Goal: Task Accomplishment & Management: Use online tool/utility

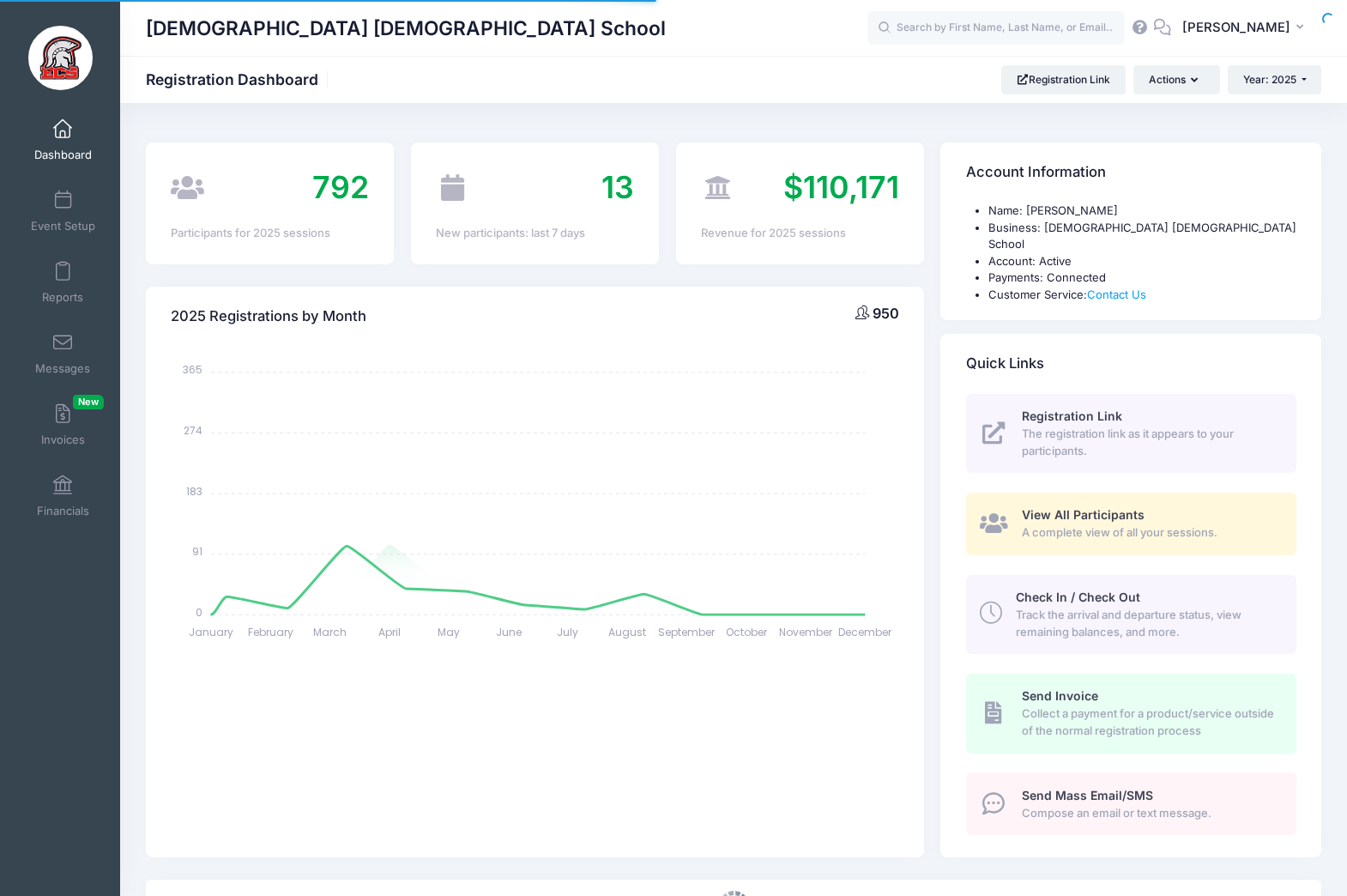
select select
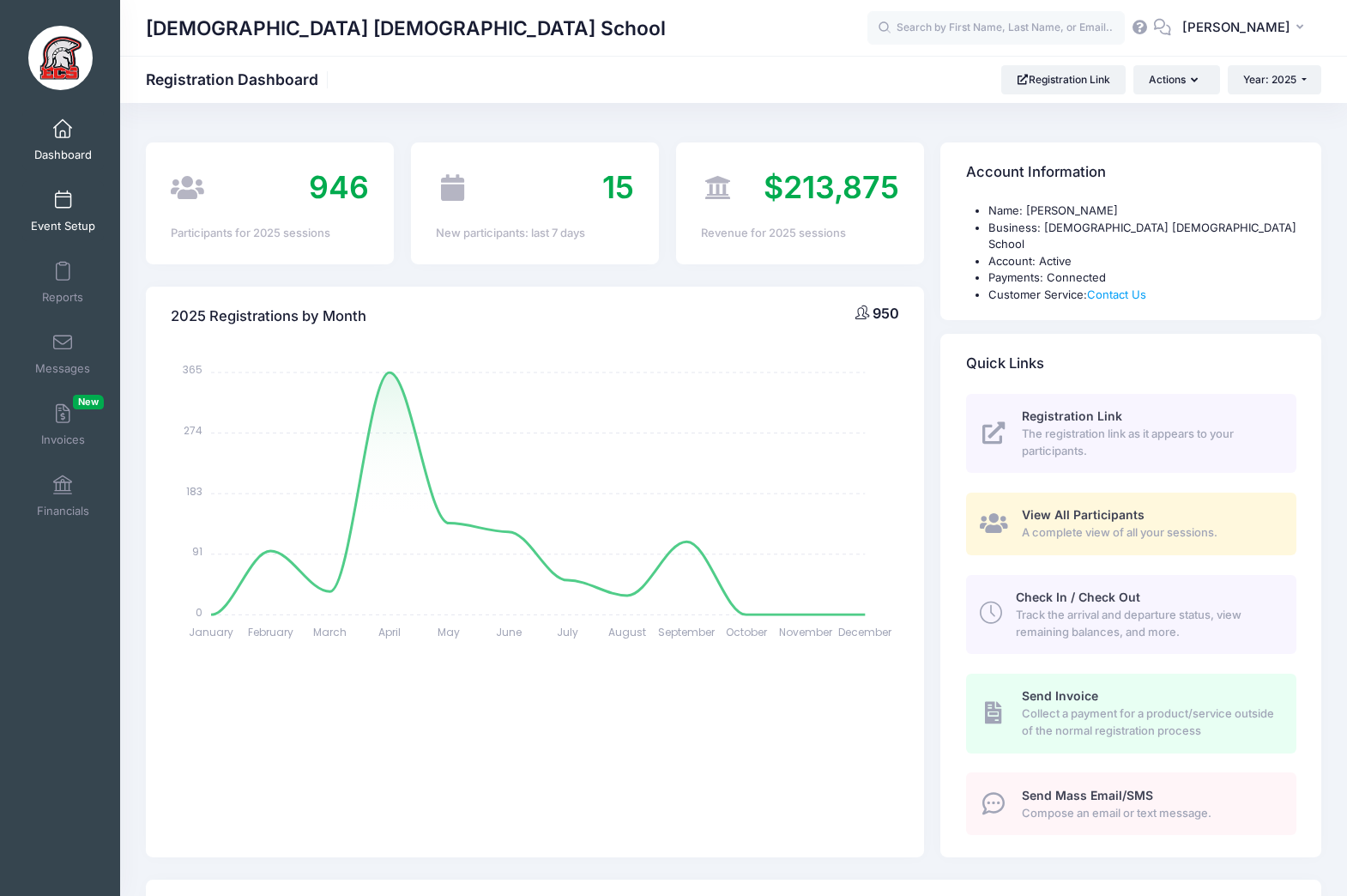
click at [63, 194] on span at bounding box center [63, 200] width 0 height 19
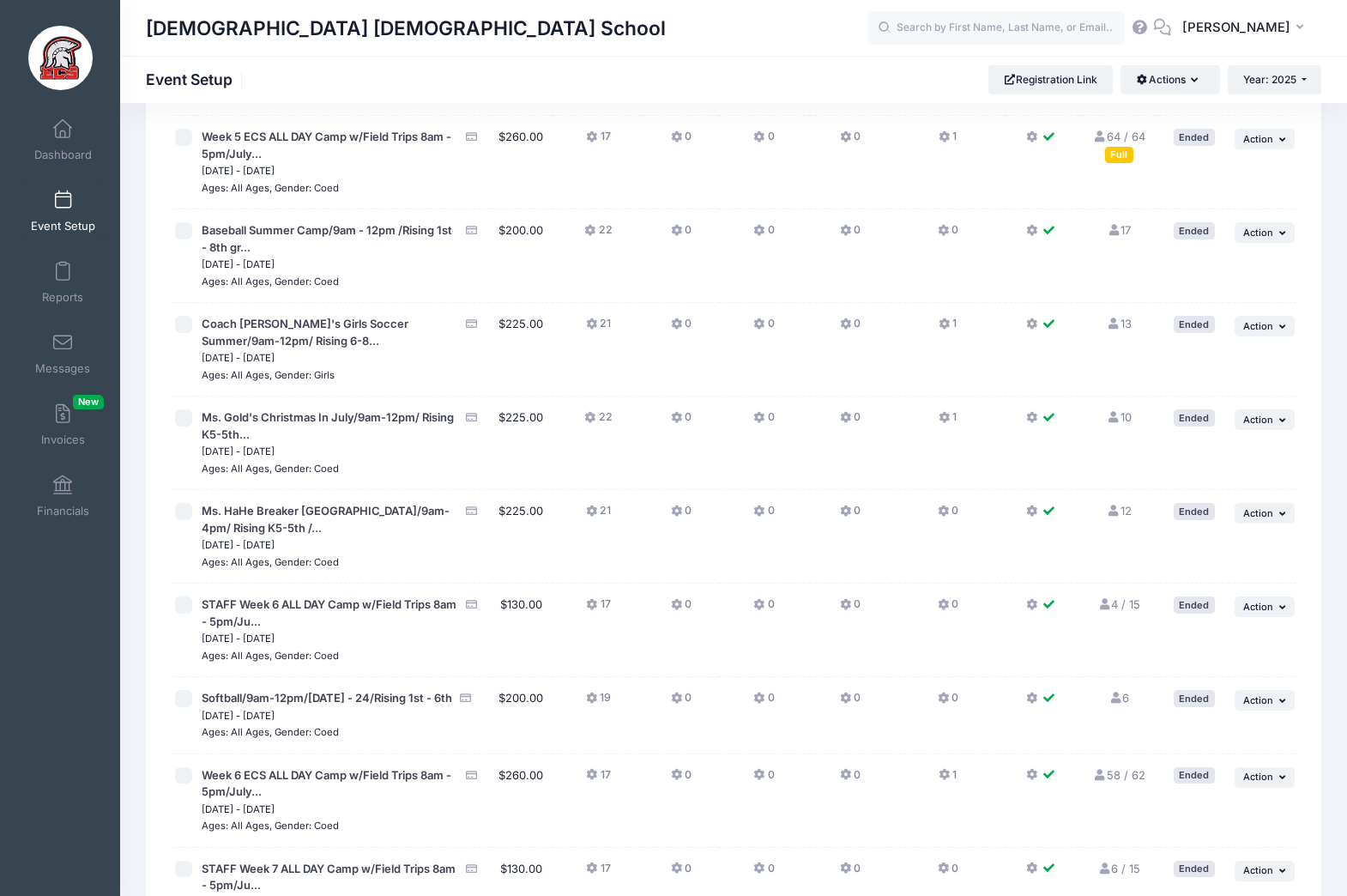
scroll to position [3960, 0]
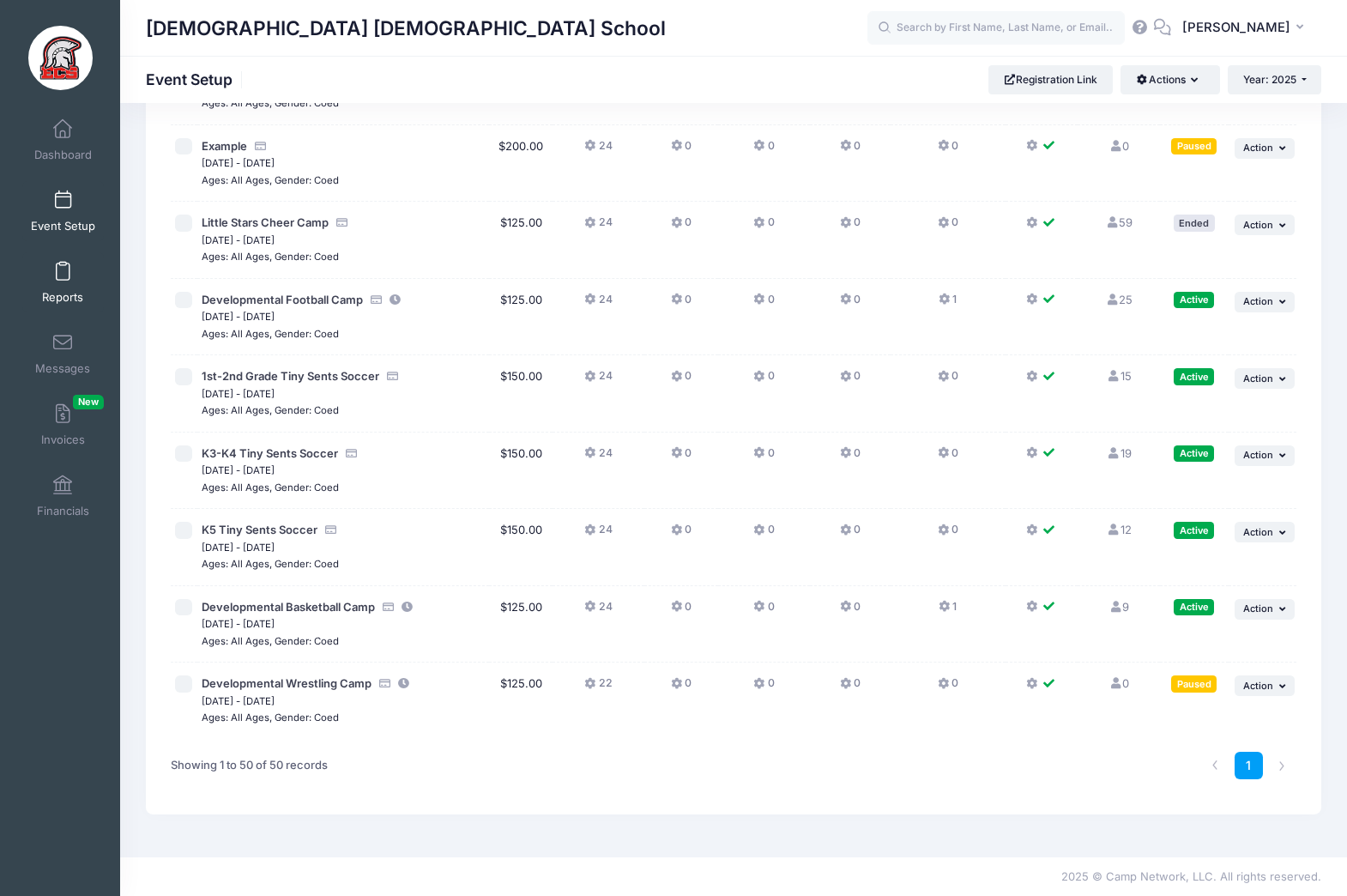
click at [61, 282] on link "Reports" at bounding box center [63, 282] width 82 height 60
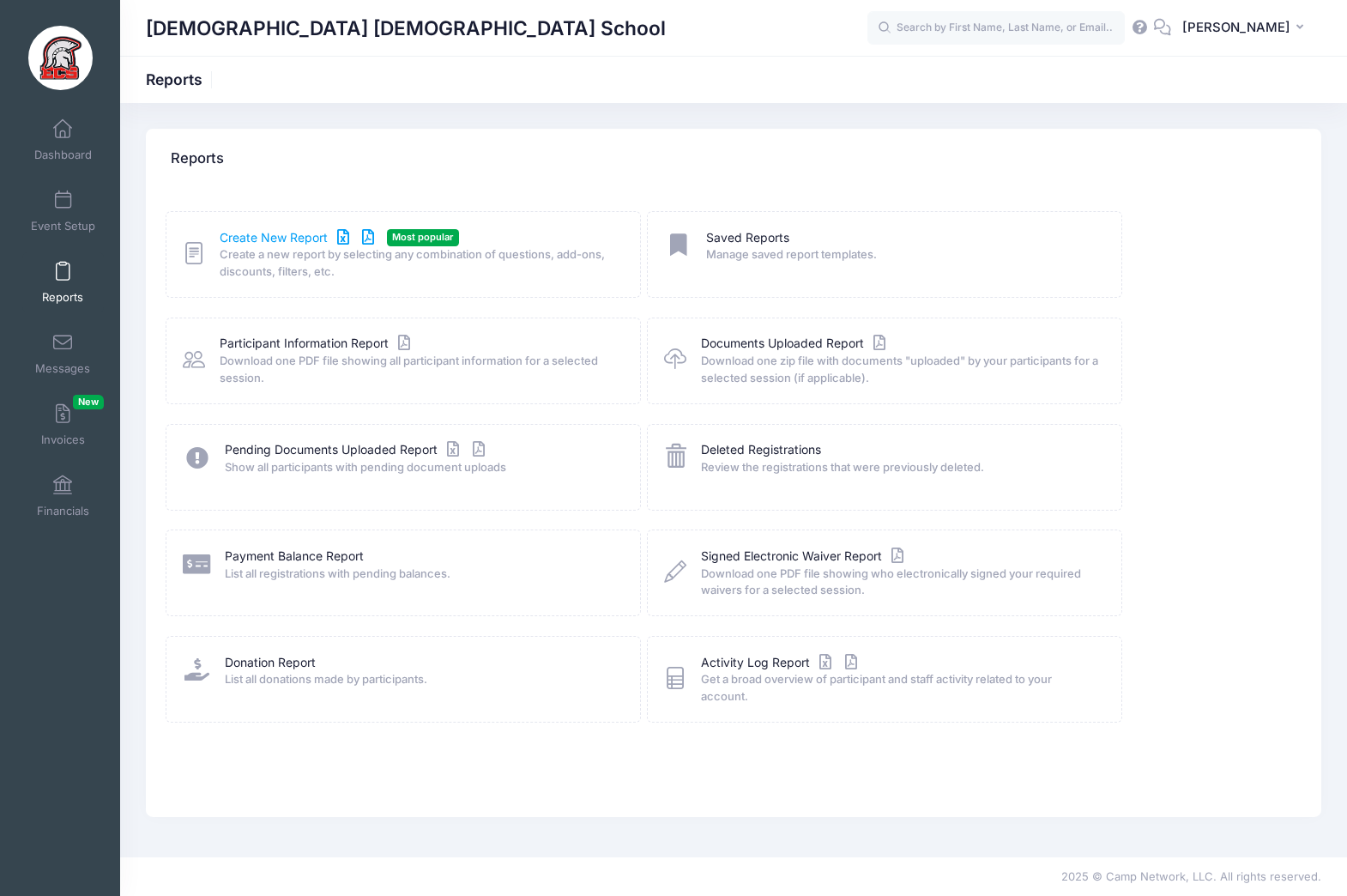
click at [274, 236] on link "Create New Report" at bounding box center [300, 238] width 160 height 18
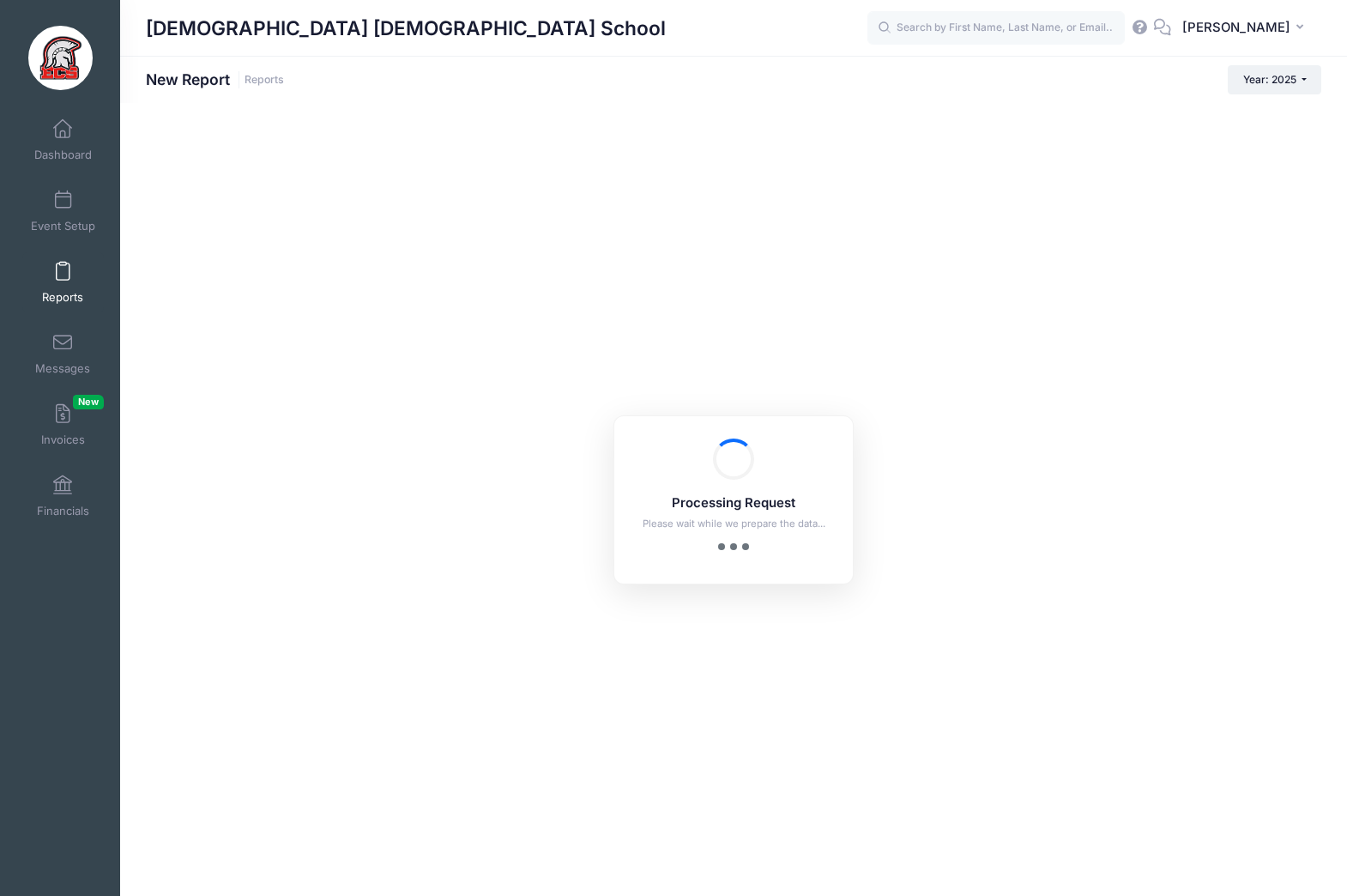
checkbox input "true"
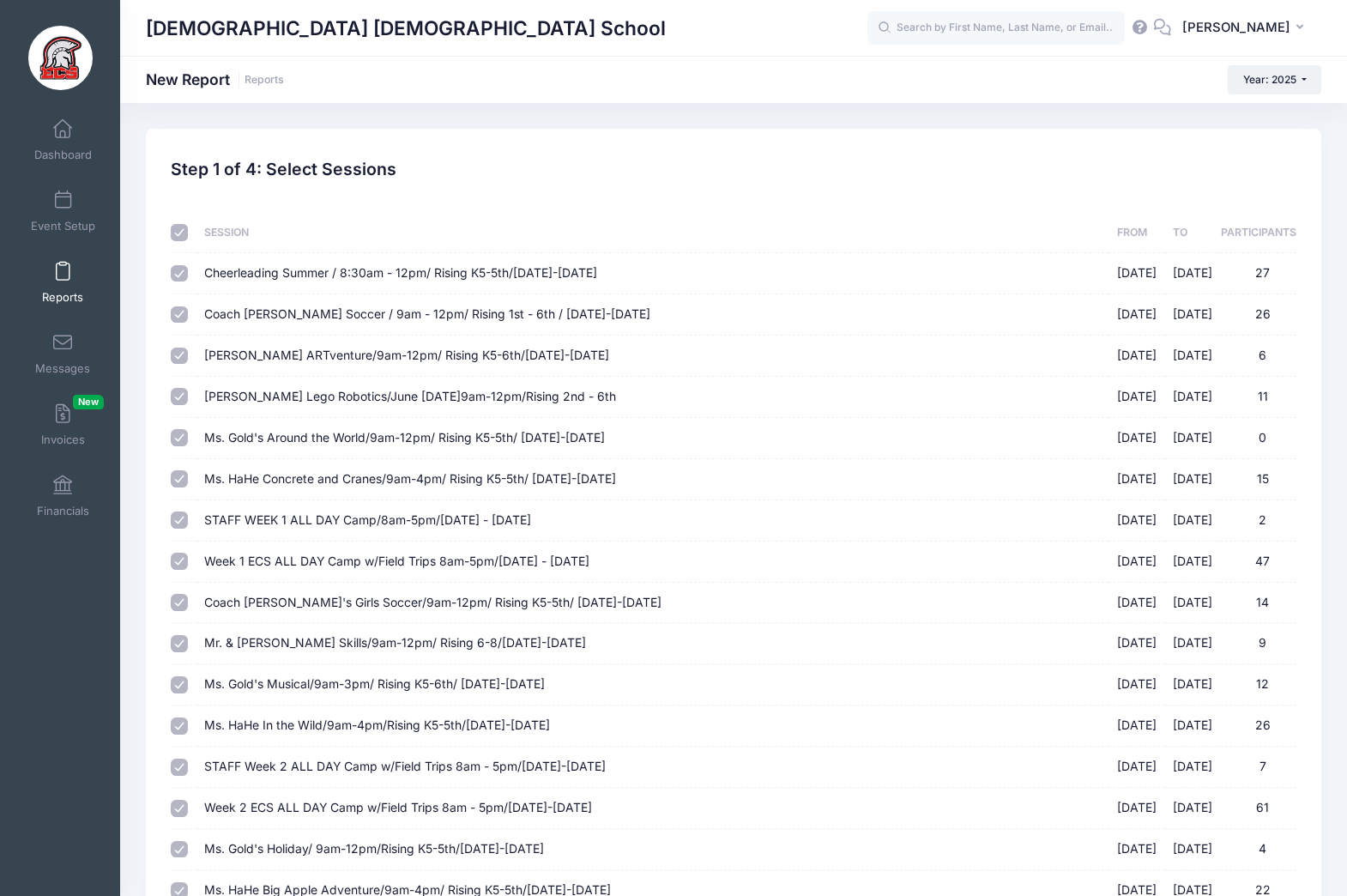
click at [180, 235] on input "checkbox" at bounding box center [178, 232] width 17 height 17
checkbox input "false"
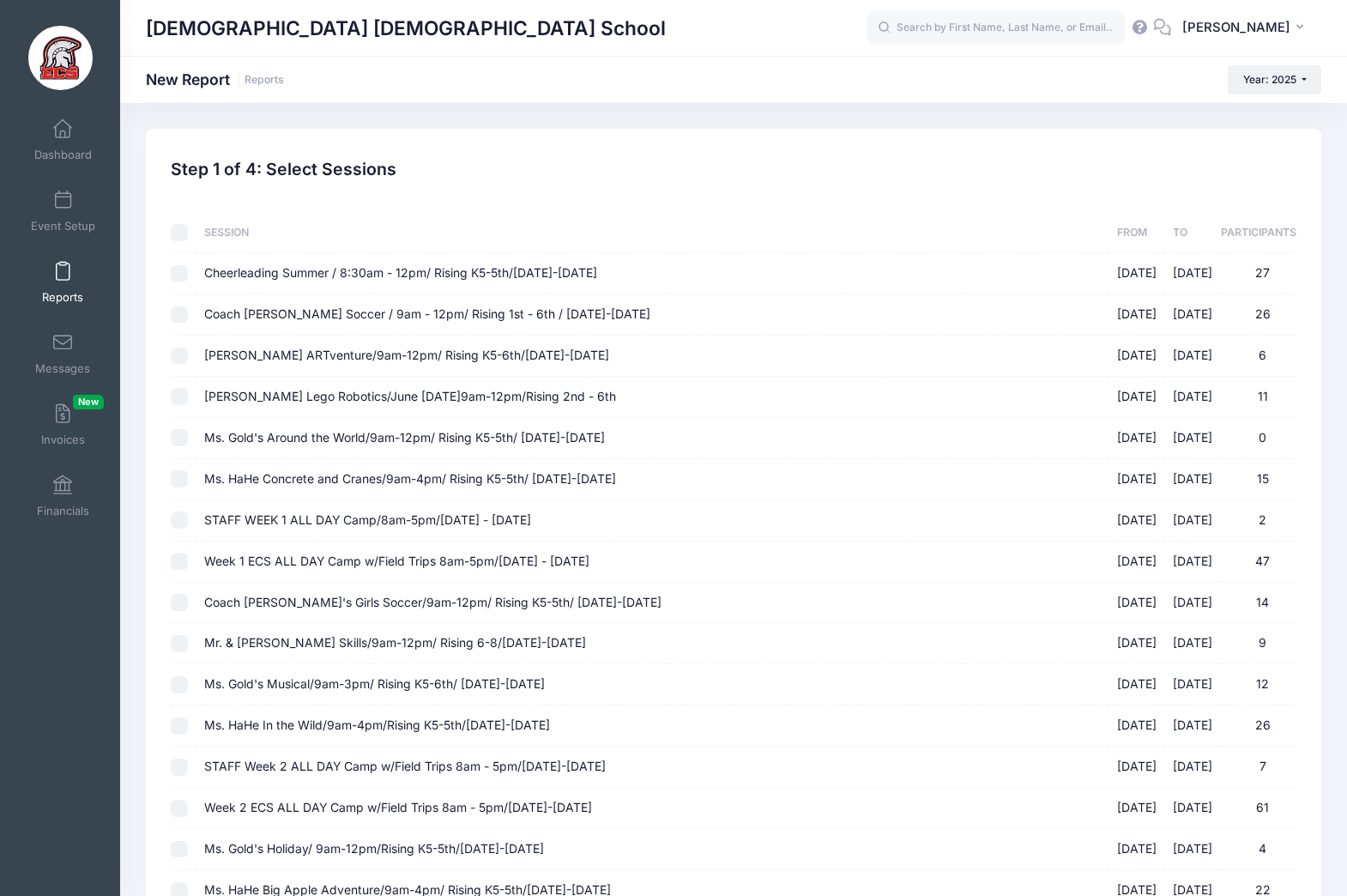
checkbox input "false"
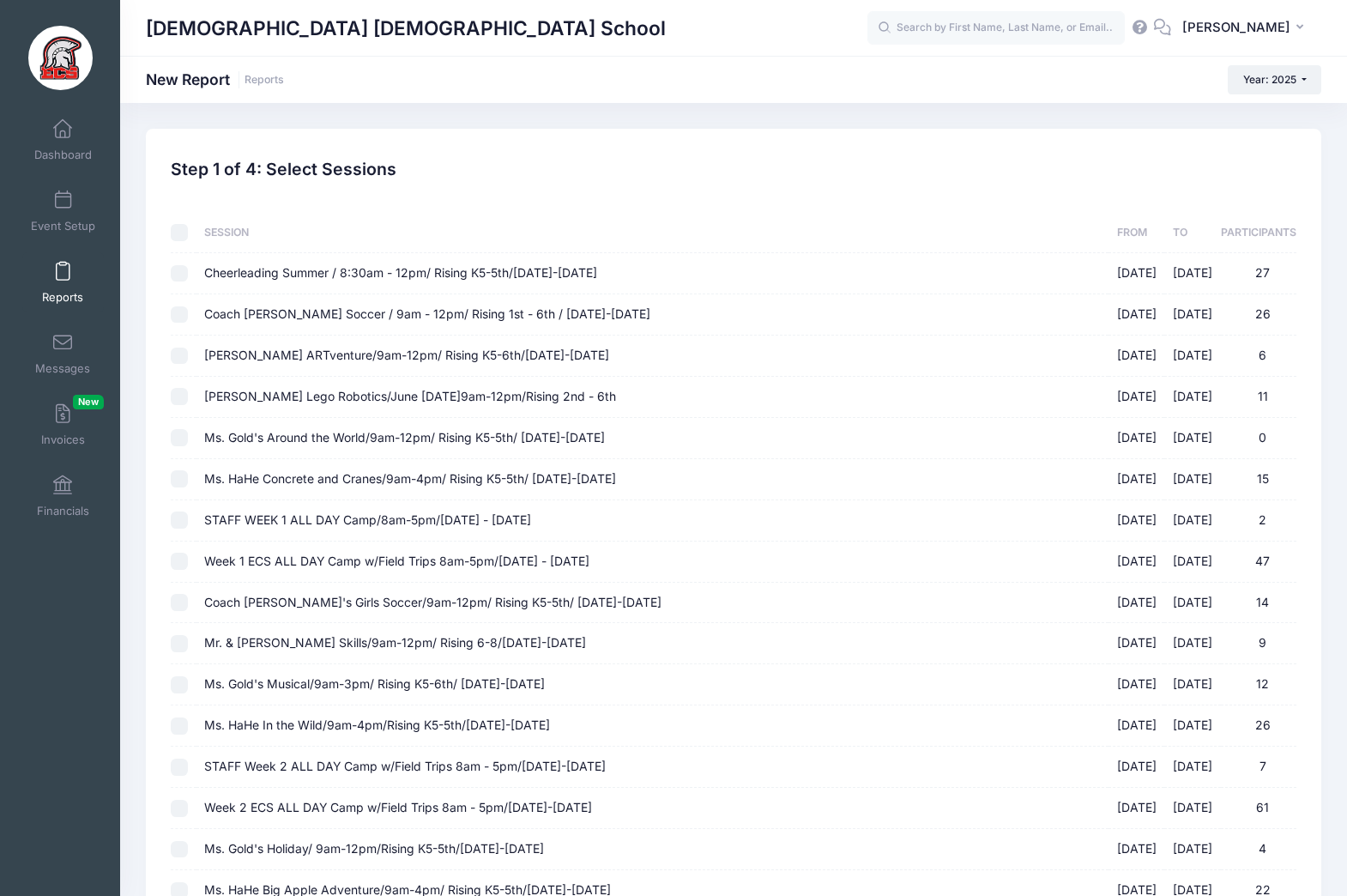
checkbox input "false"
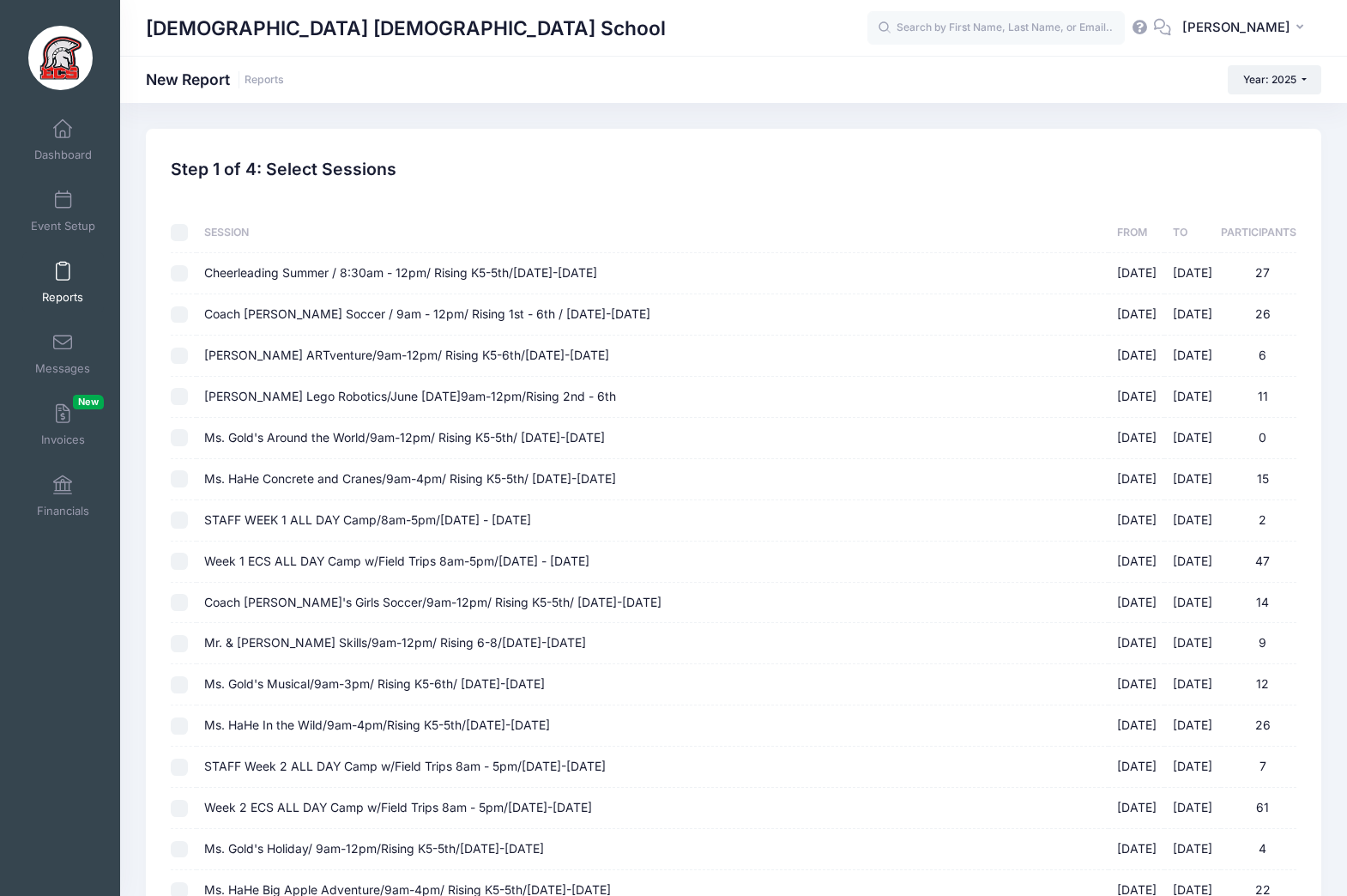
checkbox input "false"
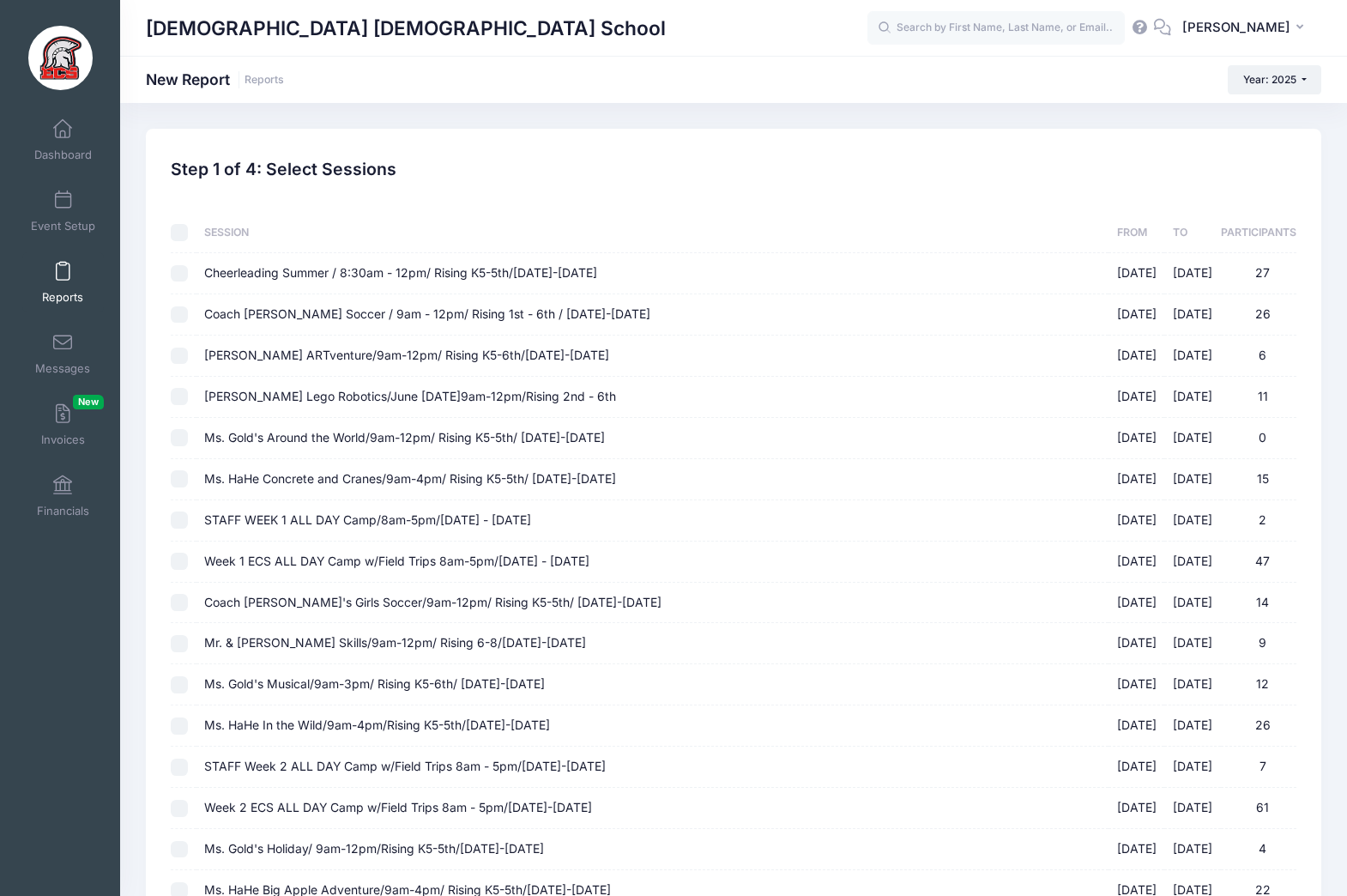
checkbox input "false"
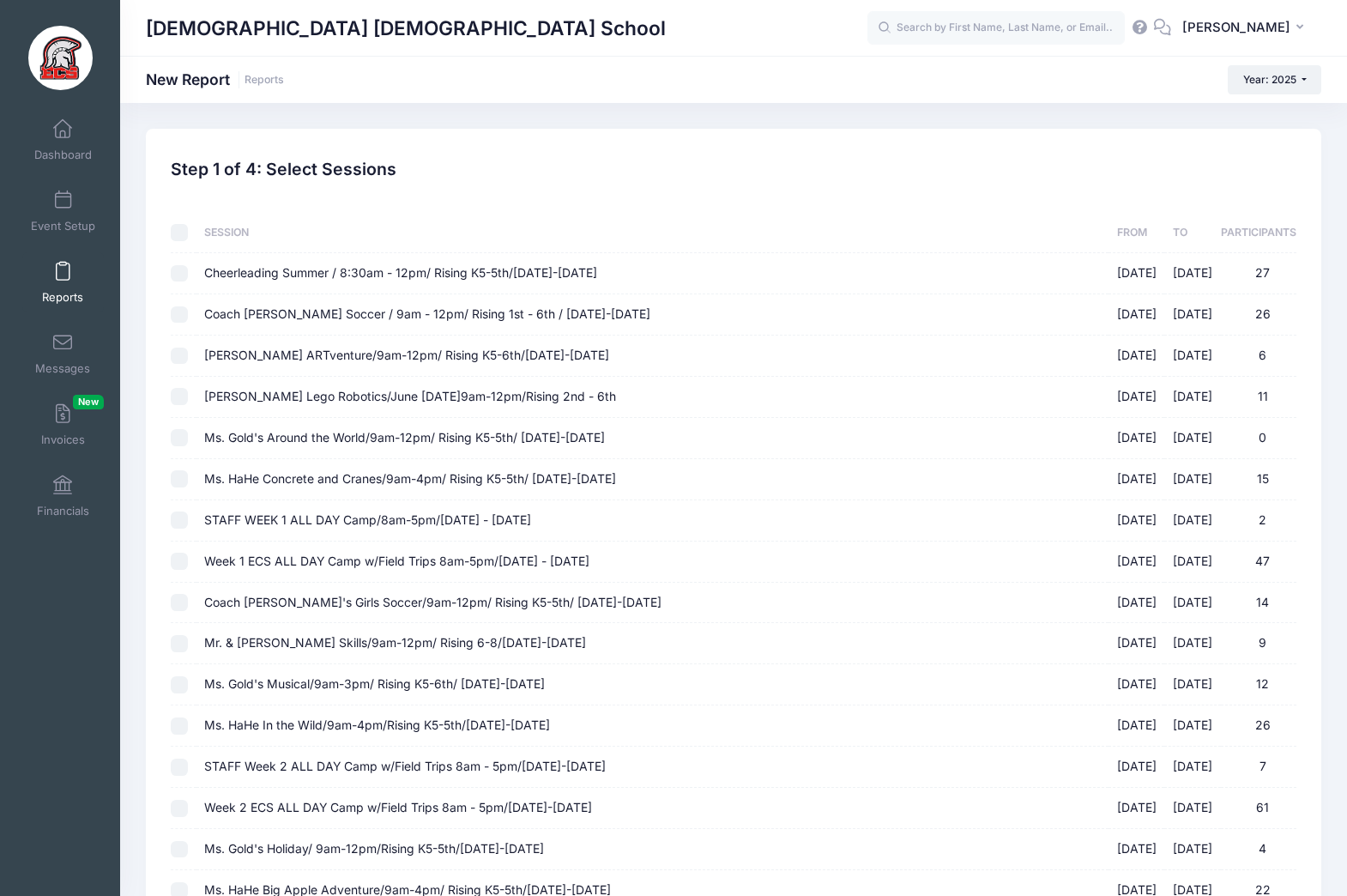
checkbox input "false"
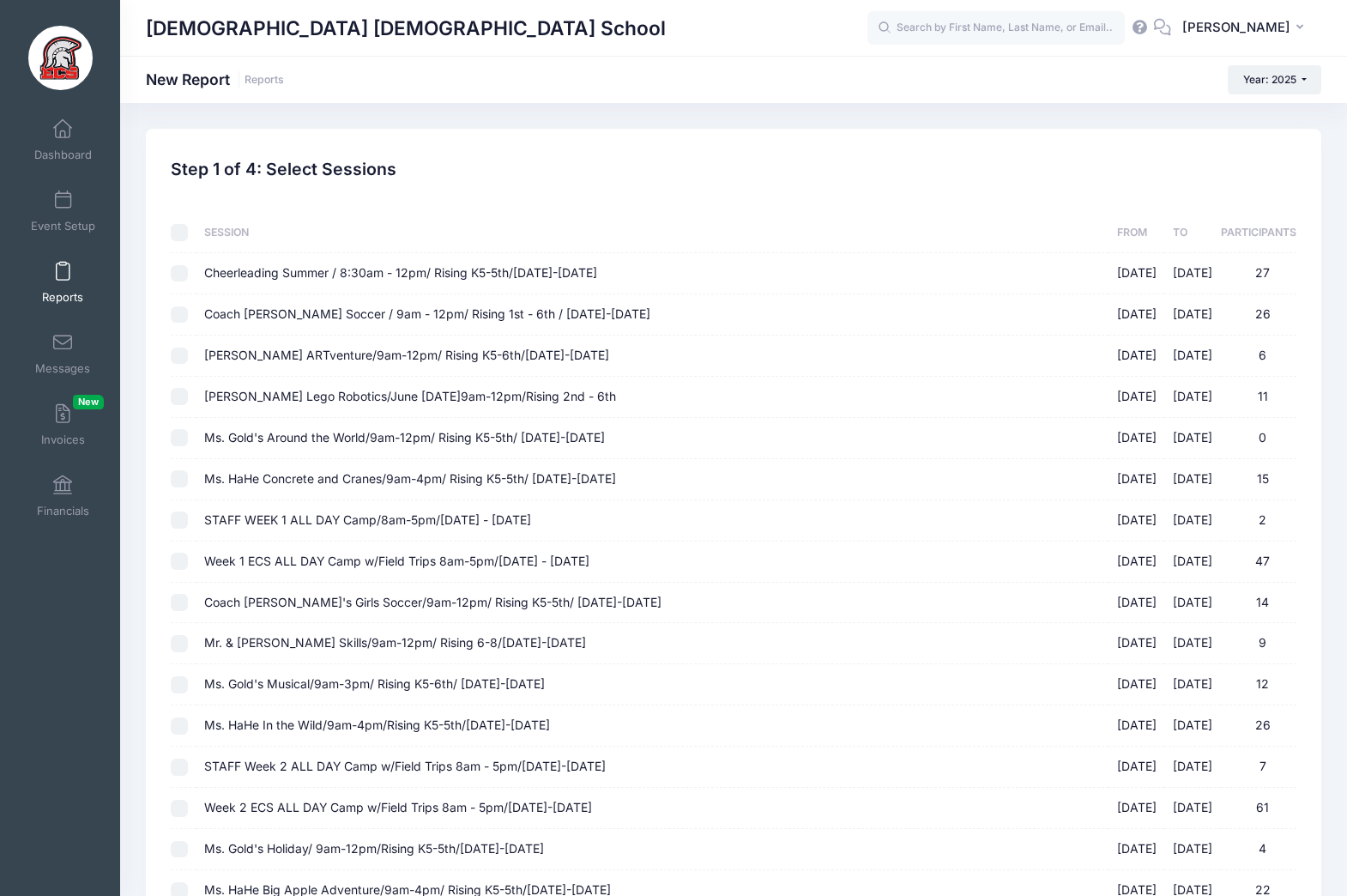
checkbox input "false"
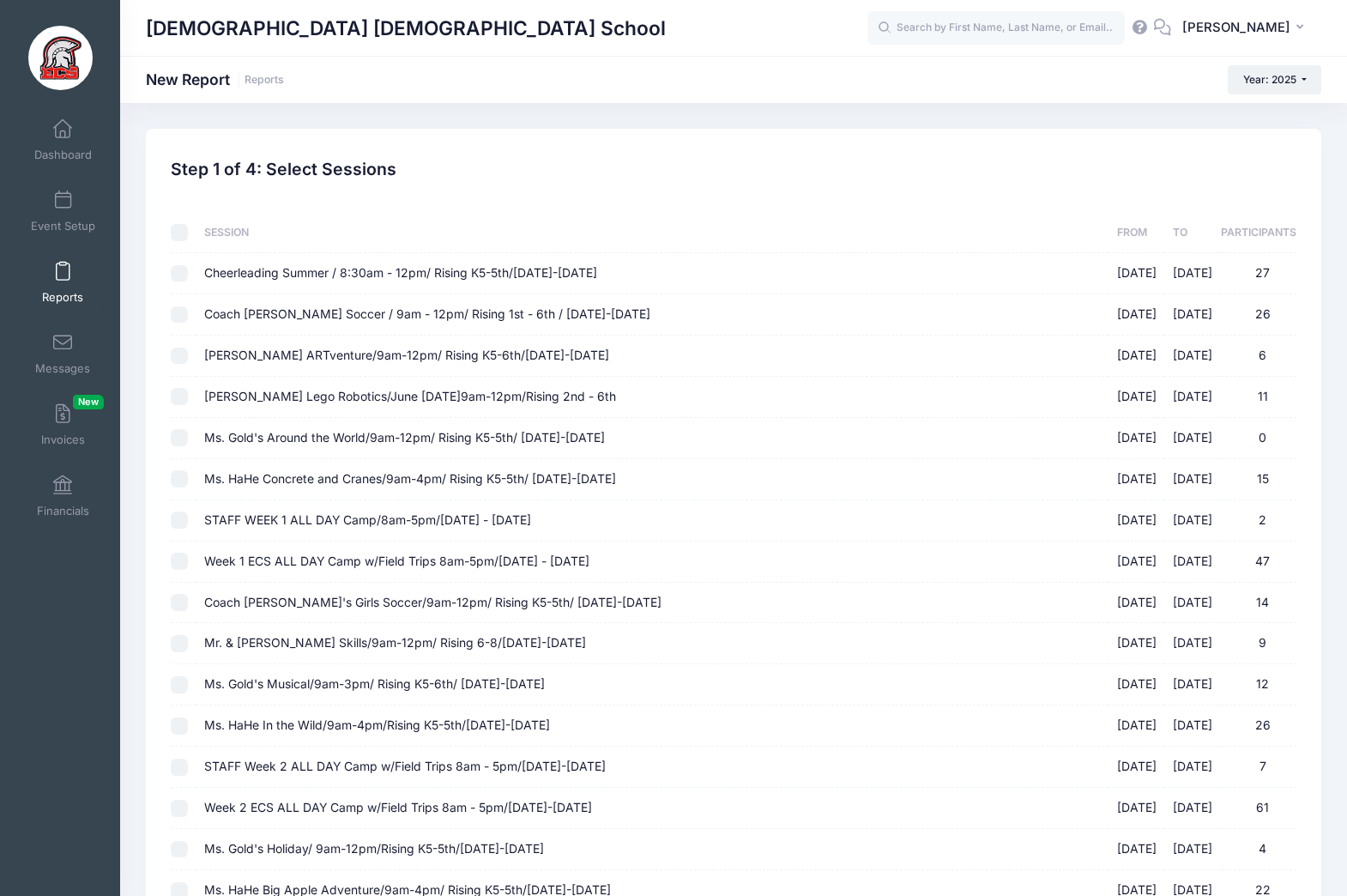
checkbox input "false"
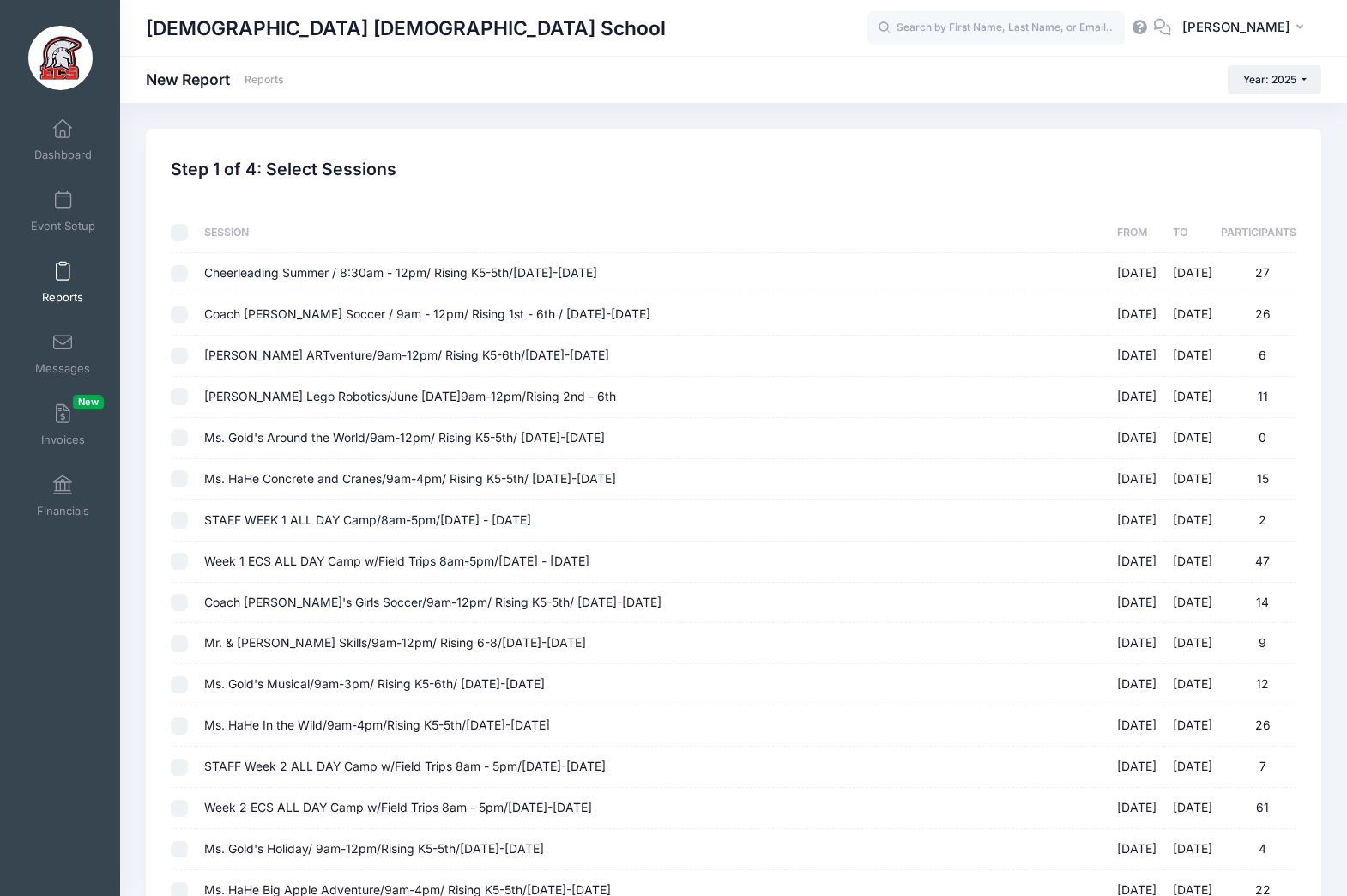
checkbox input "false"
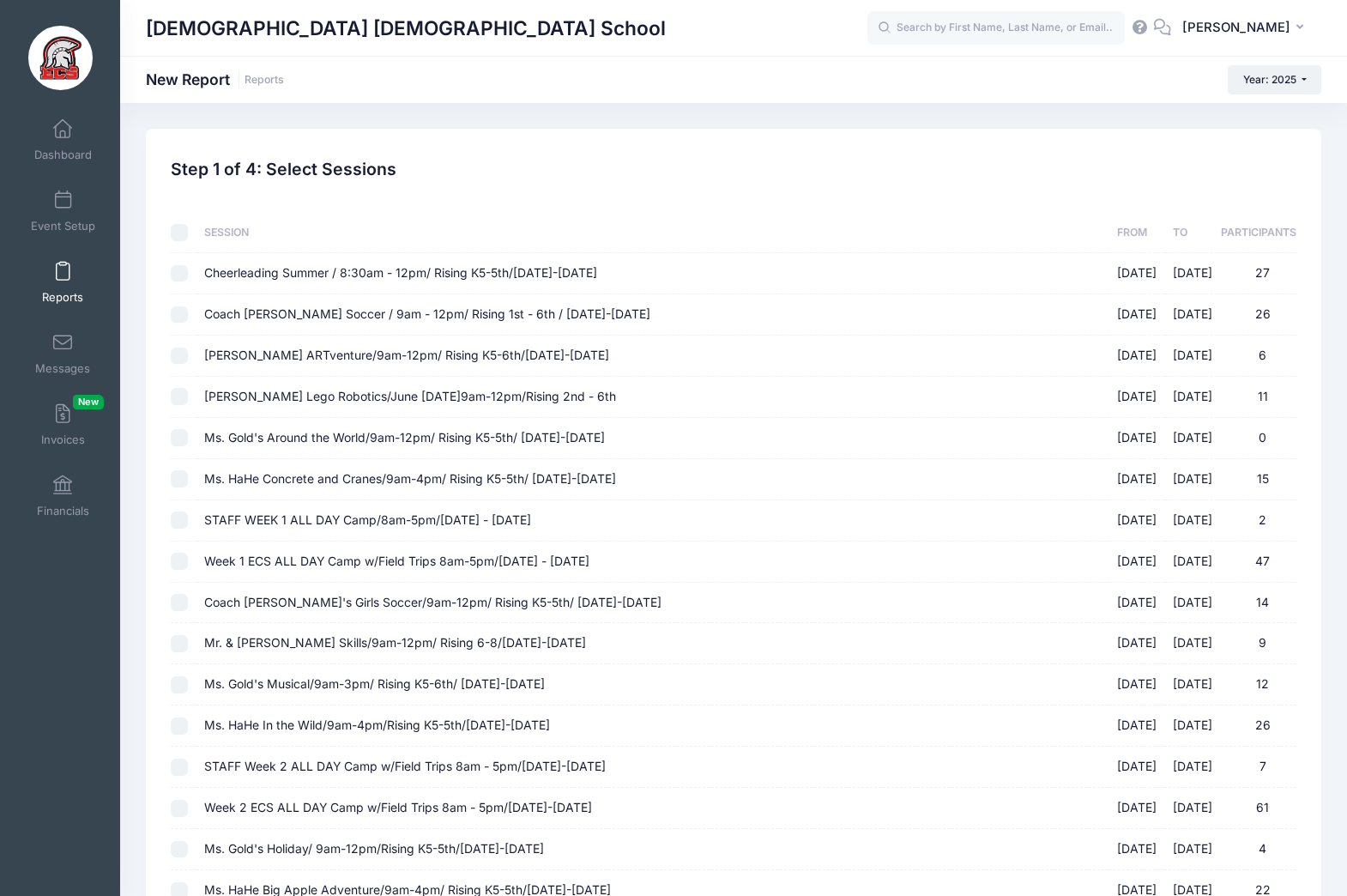
checkbox input "false"
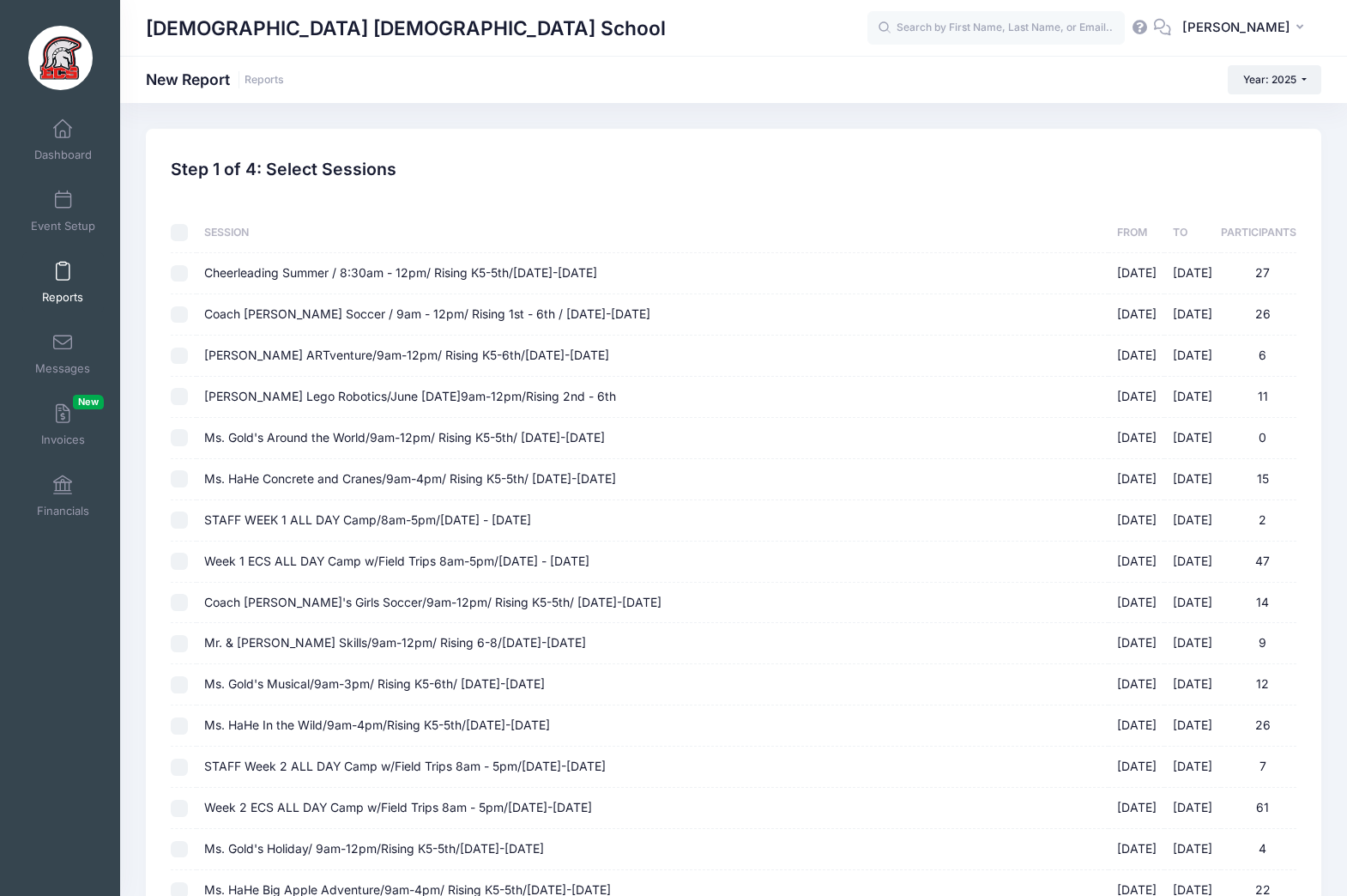
checkbox input "false"
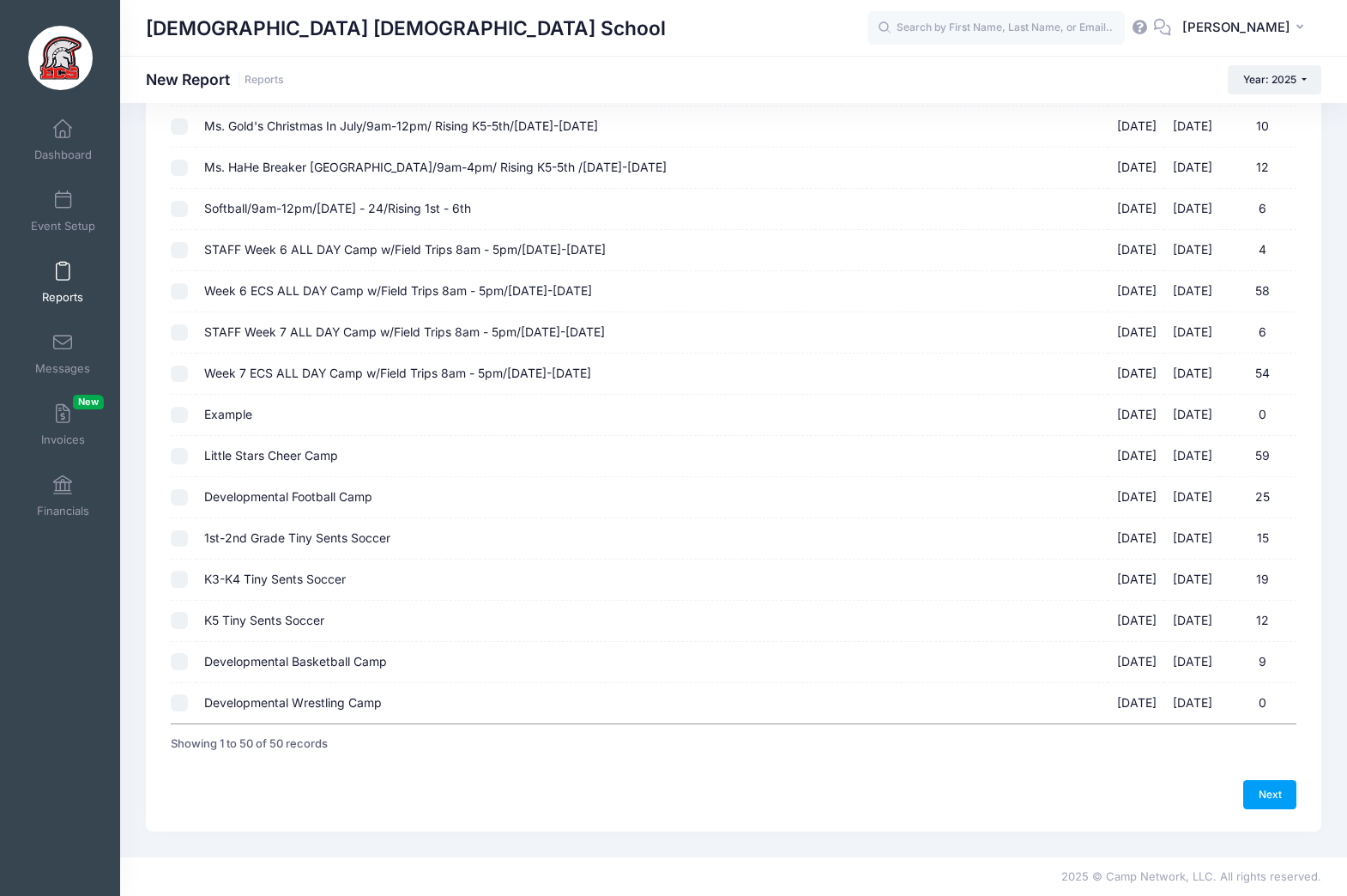
click at [178, 498] on input "Developmental Football Camp [DATE] - [DATE] 25" at bounding box center [178, 497] width 17 height 17
checkbox input "true"
click at [1272, 791] on link "Next" at bounding box center [1270, 794] width 53 height 29
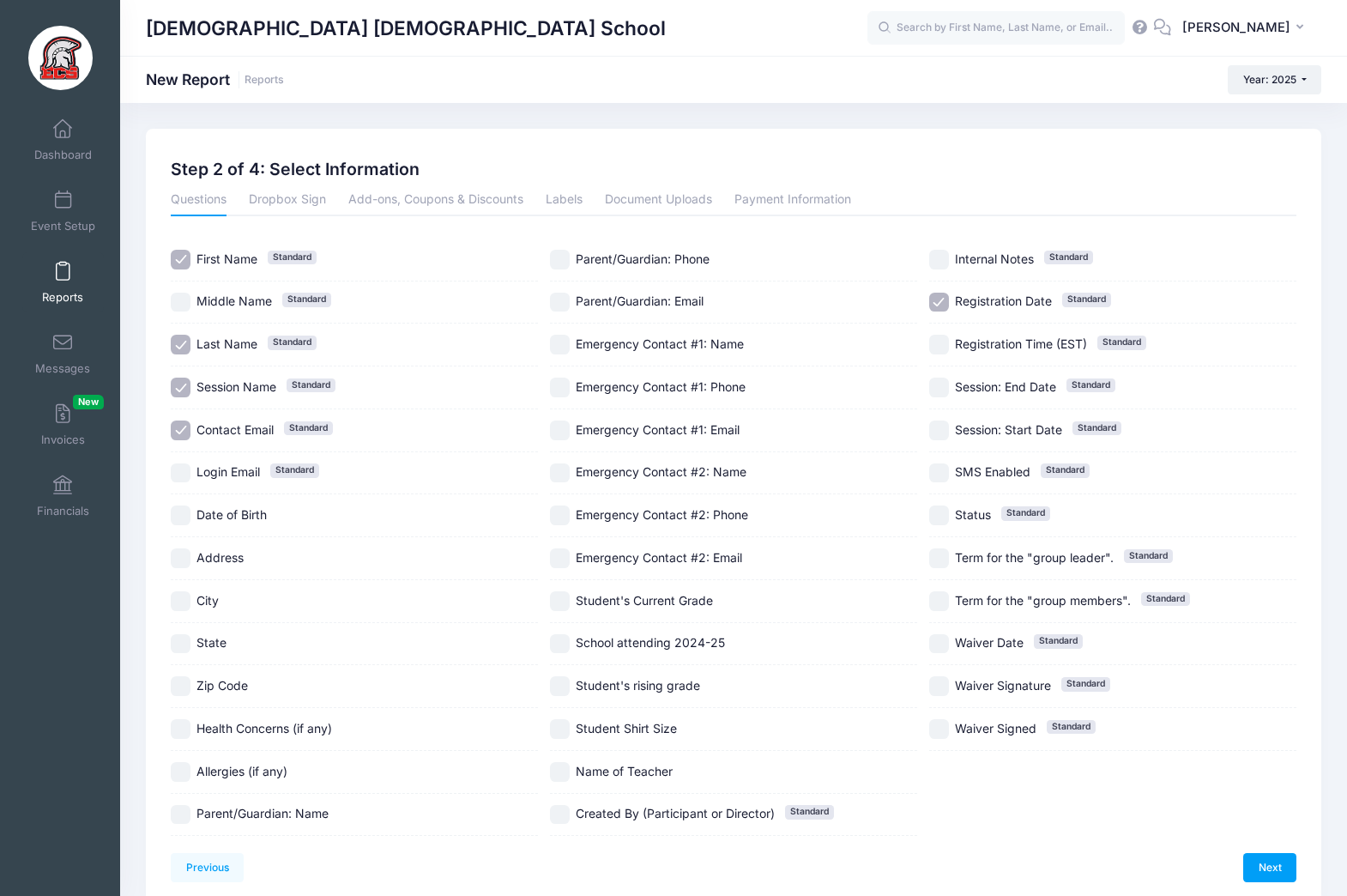
click at [184, 390] on input "Session Name Standard" at bounding box center [180, 388] width 20 height 20
checkbox input "false"
click at [558, 301] on input "Parent/Guardian: Email" at bounding box center [560, 303] width 20 height 20
checkbox input "true"
click at [564, 601] on input "Student's Current Grade" at bounding box center [560, 601] width 20 height 20
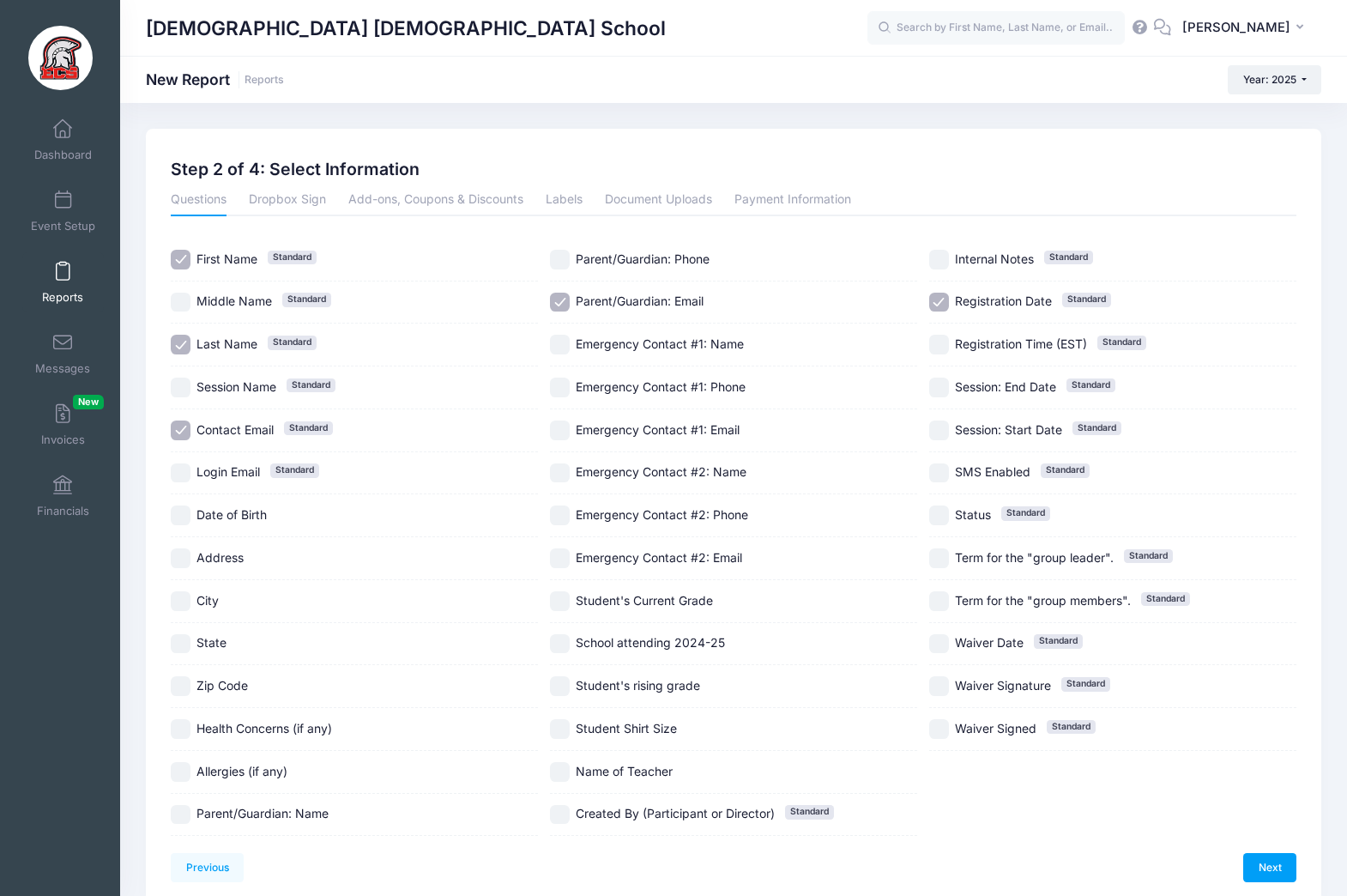
checkbox input "true"
click at [1272, 865] on link "Next" at bounding box center [1270, 867] width 53 height 29
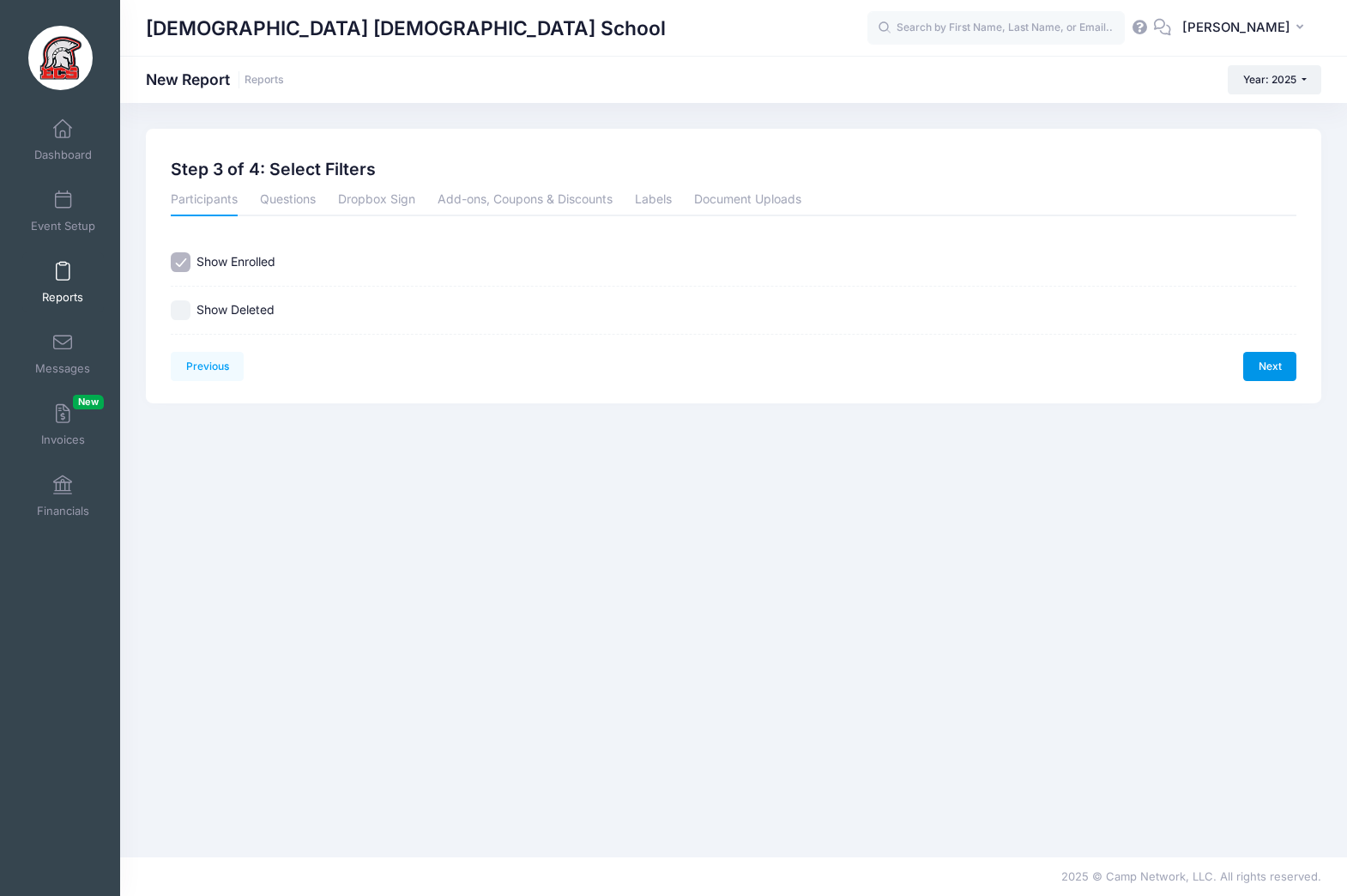
click at [1262, 373] on link "Next" at bounding box center [1270, 366] width 53 height 29
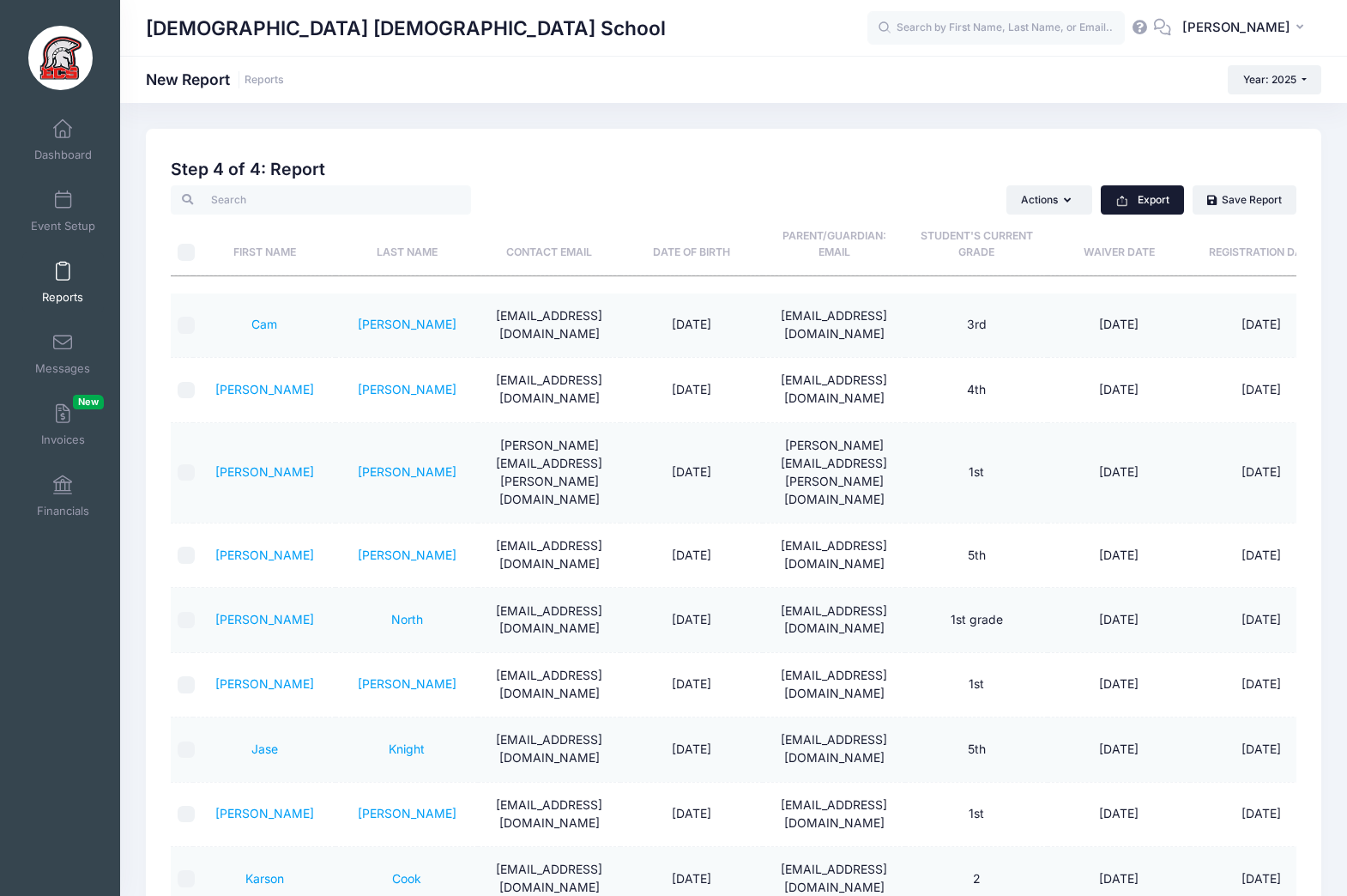
click at [1143, 199] on button "Export" at bounding box center [1143, 200] width 83 height 29
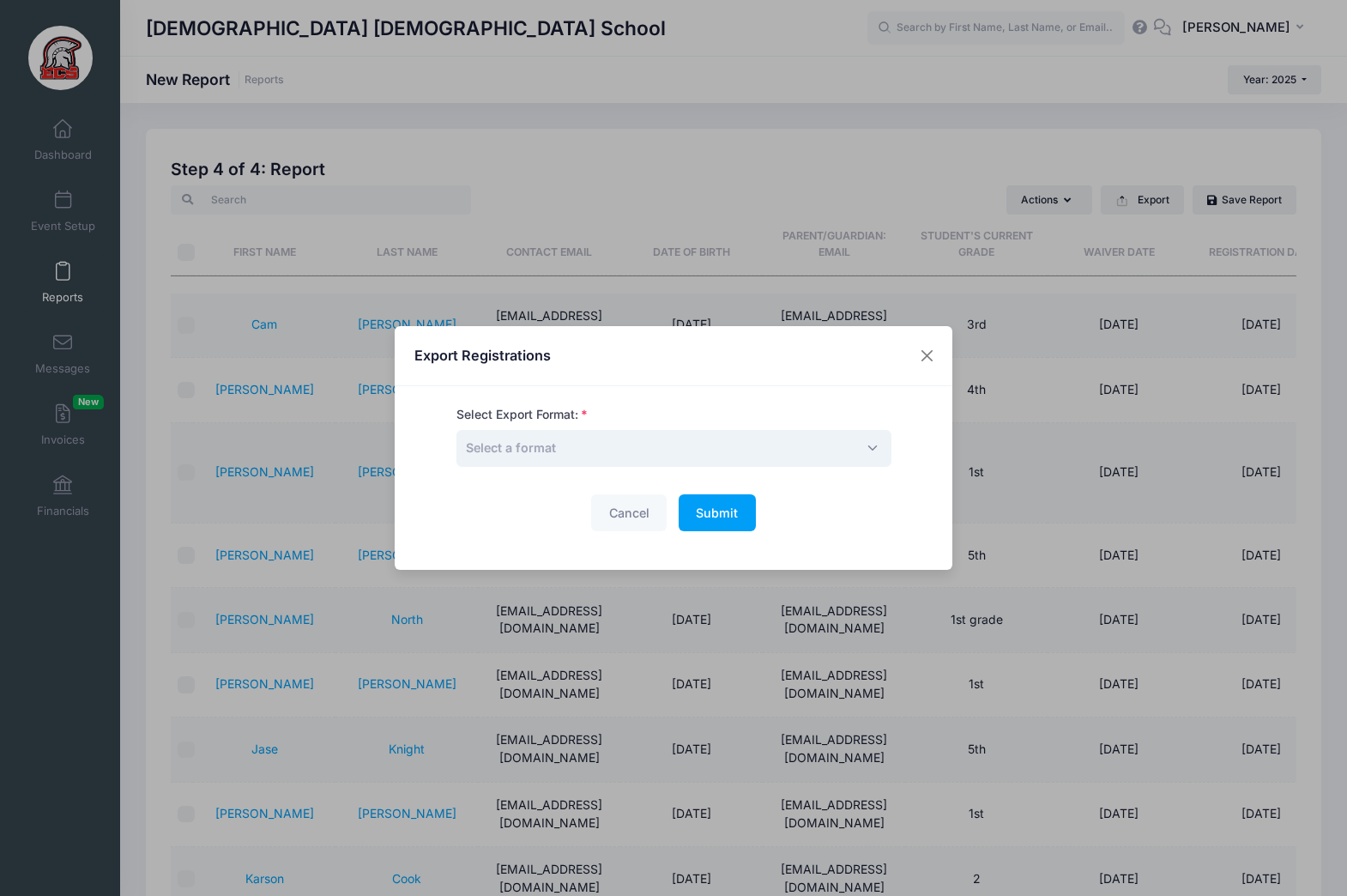
click at [736, 444] on span "Select a format" at bounding box center [674, 449] width 435 height 37
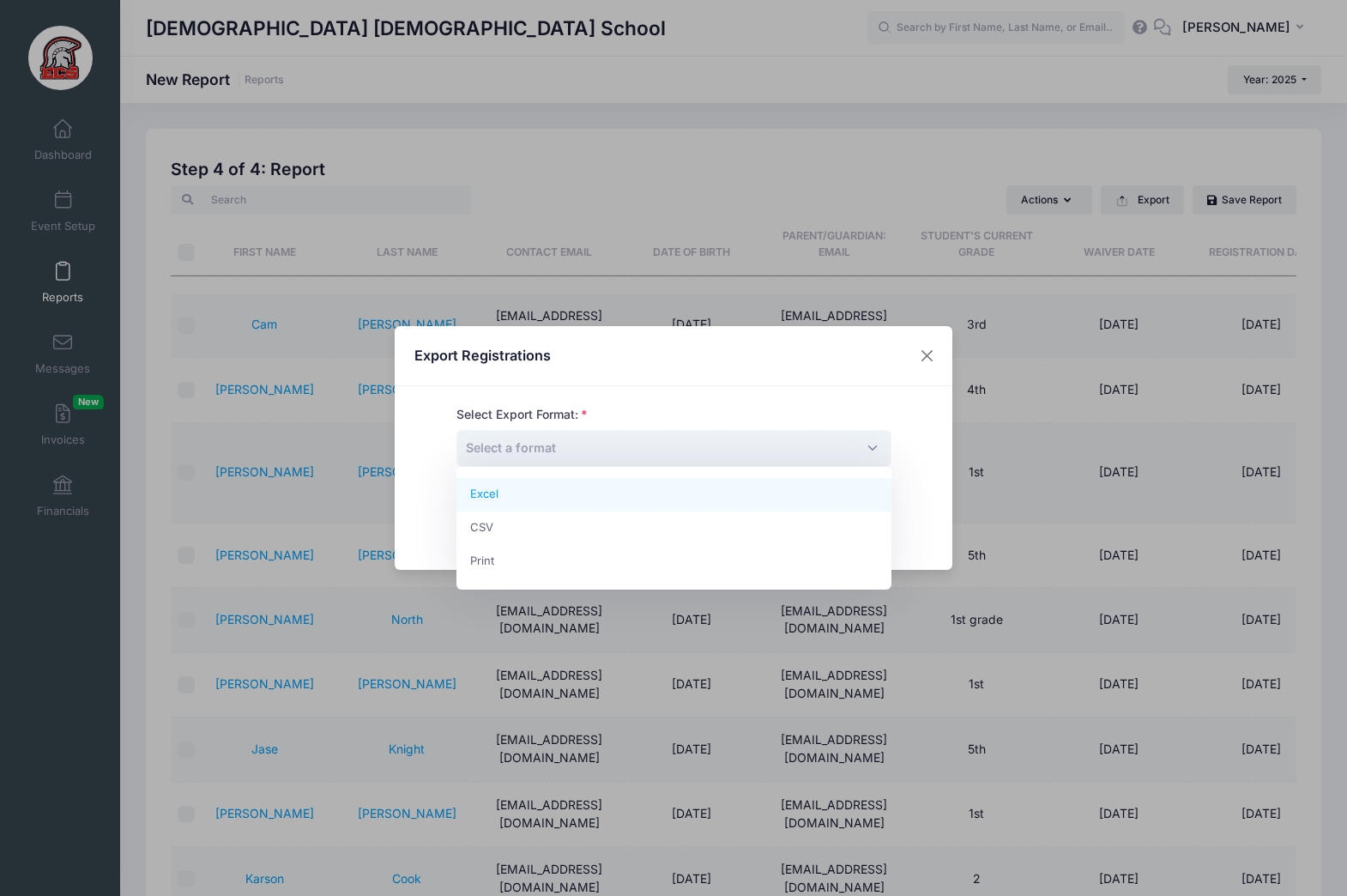
drag, startPoint x: 701, startPoint y: 499, endPoint x: 705, endPoint y: 510, distance: 11.7
select select "excel"
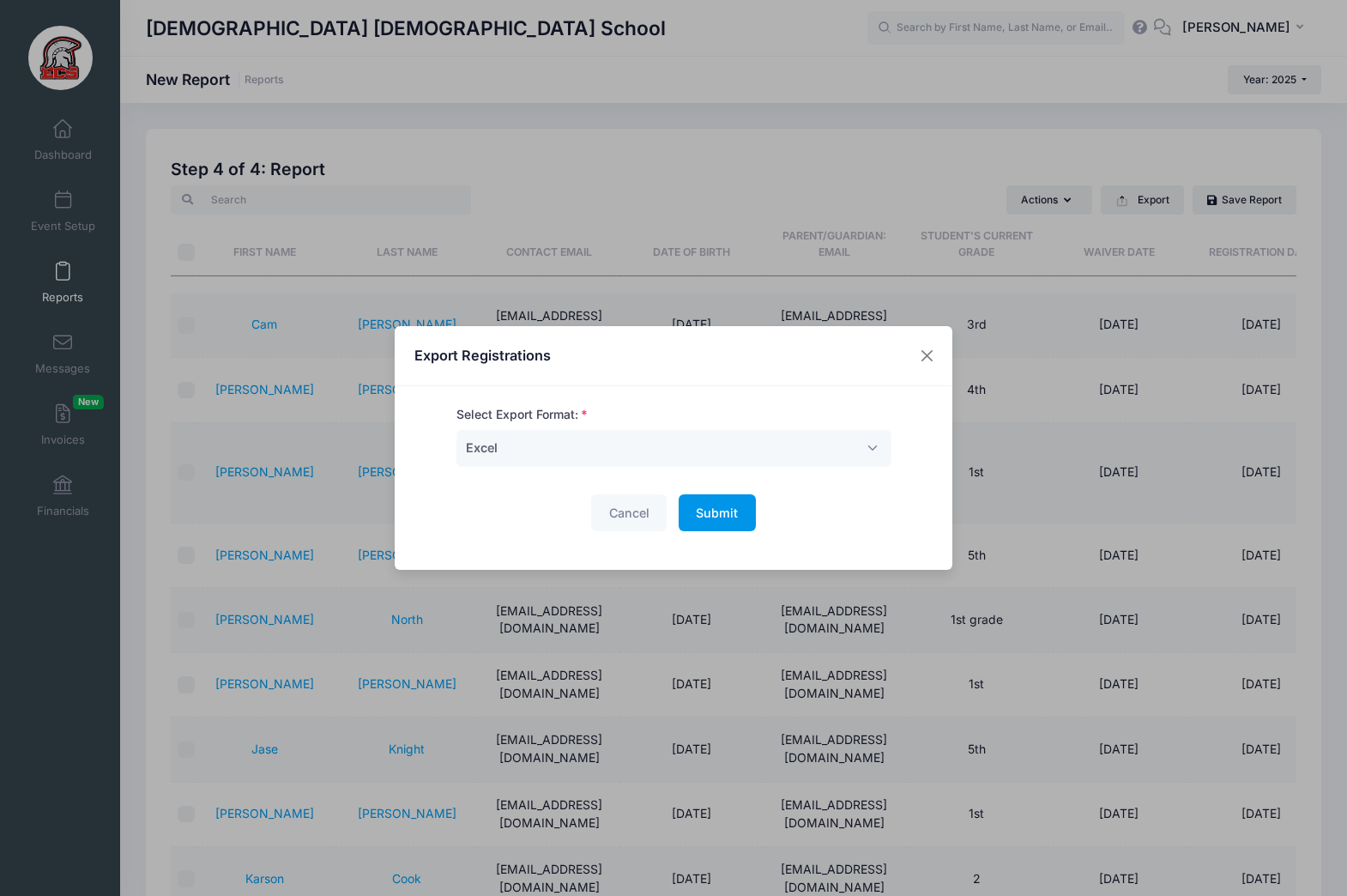
click at [722, 510] on span "Submit" at bounding box center [716, 513] width 42 height 14
